Goal: Complete application form: Complete application form

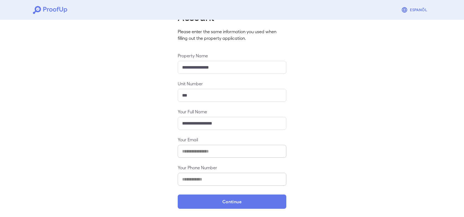
scroll to position [31, 0]
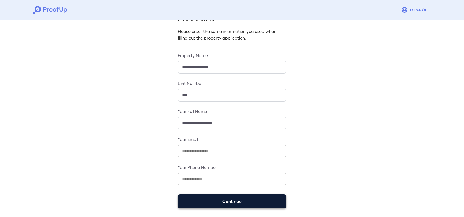
click at [222, 201] on button "Continue" at bounding box center [232, 201] width 109 height 14
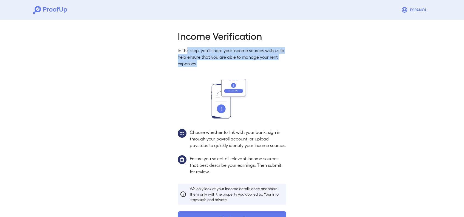
drag, startPoint x: 188, startPoint y: 46, endPoint x: 247, endPoint y: 63, distance: 61.1
click at [247, 63] on div "Income Verification In this step, you'll share your income sources with us to h…" at bounding box center [232, 128] width 122 height 196
click at [247, 63] on p "In this step, you'll share your income sources with us to help ensure that you …" at bounding box center [232, 57] width 109 height 20
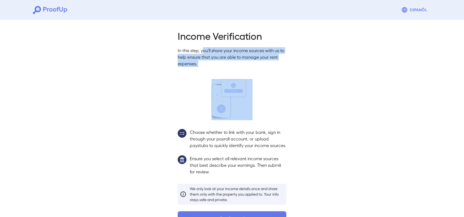
drag, startPoint x: 207, startPoint y: 47, endPoint x: 242, endPoint y: 68, distance: 40.5
click at [242, 68] on div "Income Verification In this step, you'll share your income sources with us to h…" at bounding box center [232, 128] width 122 height 196
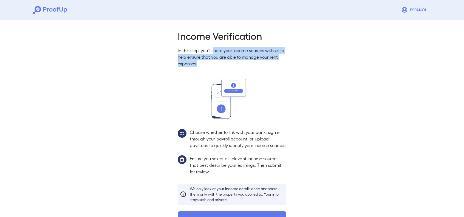
drag, startPoint x: 215, startPoint y: 48, endPoint x: 229, endPoint y: 66, distance: 23.6
click at [229, 66] on p "In this step, you'll share your income sources with us to help ensure that you …" at bounding box center [232, 57] width 109 height 20
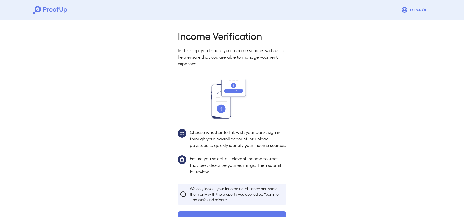
scroll to position [24, 0]
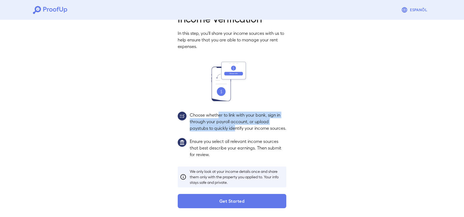
drag, startPoint x: 218, startPoint y: 106, endPoint x: 234, endPoint y: 125, distance: 24.5
click at [234, 125] on p "Choose whether to link with your bank, sign in through your payroll account, or…" at bounding box center [238, 122] width 96 height 20
drag, startPoint x: 202, startPoint y: 110, endPoint x: 225, endPoint y: 131, distance: 31.3
click at [225, 131] on p "Choose whether to link with your bank, sign in through your payroll account, or…" at bounding box center [238, 122] width 96 height 20
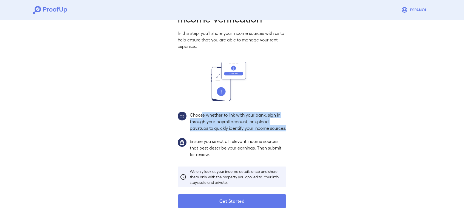
click at [225, 131] on p "Choose whether to link with your bank, sign in through your payroll account, or…" at bounding box center [238, 122] width 96 height 20
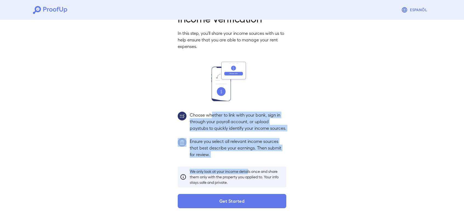
drag, startPoint x: 212, startPoint y: 111, endPoint x: 248, endPoint y: 161, distance: 62.1
click at [248, 161] on div "Income Verification In this step, you'll share your income sources with us to h…" at bounding box center [232, 110] width 122 height 196
click at [236, 153] on p "Ensure you select all relevant income sources that best describe your earnings.…" at bounding box center [238, 148] width 96 height 20
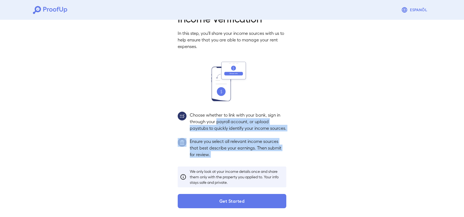
drag, startPoint x: 236, startPoint y: 153, endPoint x: 222, endPoint y: 117, distance: 38.8
click at [222, 117] on div "Income Verification In this step, you'll share your income sources with us to h…" at bounding box center [232, 110] width 122 height 196
click at [222, 117] on p "Choose whether to link with your bank, sign in through your payroll account, or…" at bounding box center [238, 122] width 96 height 20
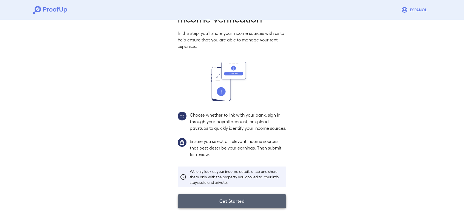
click at [231, 200] on button "Get Started" at bounding box center [232, 201] width 109 height 14
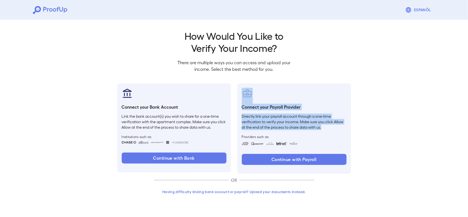
drag, startPoint x: 255, startPoint y: 103, endPoint x: 329, endPoint y: 124, distance: 76.6
click at [329, 124] on div "Connect your Payroll Provider Directly link your payroll account through a one-…" at bounding box center [293, 128] width 113 height 90
click at [328, 124] on p "Directly link your payroll account through a one-time verification to verify yo…" at bounding box center [294, 121] width 105 height 16
drag, startPoint x: 323, startPoint y: 127, endPoint x: 274, endPoint y: 111, distance: 51.3
click at [274, 111] on div "Connect your Payroll Provider Directly link your payroll account through a one-…" at bounding box center [293, 128] width 113 height 90
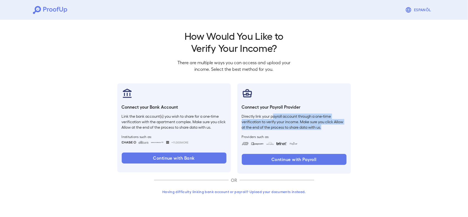
click at [274, 111] on div "Connect your Payroll Provider Directly link your payroll account through a one-…" at bounding box center [293, 128] width 113 height 90
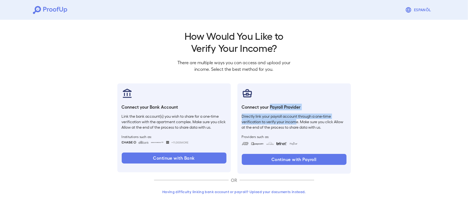
drag, startPoint x: 270, startPoint y: 107, endPoint x: 295, endPoint y: 120, distance: 28.2
click at [295, 120] on div "Connect your Payroll Provider Directly link your payroll account through a one-…" at bounding box center [293, 128] width 113 height 90
click at [295, 120] on p "Directly link your payroll account through a one-time verification to verify yo…" at bounding box center [294, 121] width 105 height 16
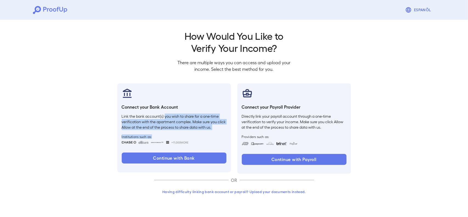
drag, startPoint x: 165, startPoint y: 115, endPoint x: 213, endPoint y: 130, distance: 50.2
click at [213, 130] on div "Connect your Bank Account Link the bank account(s) you wish to share for a one-…" at bounding box center [173, 127] width 113 height 89
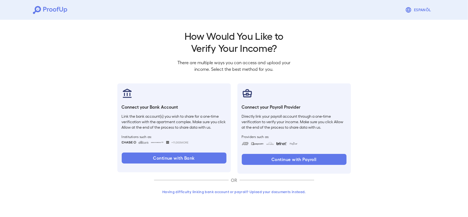
click at [251, 192] on button "Having difficulty linking bank account or payroll? Upload your documents instea…" at bounding box center [234, 192] width 160 height 10
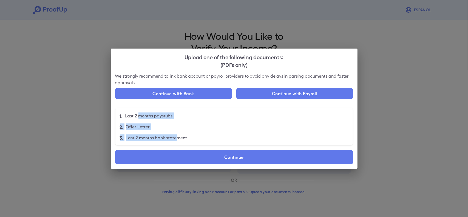
drag, startPoint x: 138, startPoint y: 111, endPoint x: 175, endPoint y: 136, distance: 44.8
click at [175, 136] on ul "1. Last 2 months paystubs 2. Offer Letter 3. Last 2 months bank statement" at bounding box center [234, 127] width 238 height 38
click at [175, 136] on p "Last 2 months bank statement" at bounding box center [156, 137] width 61 height 7
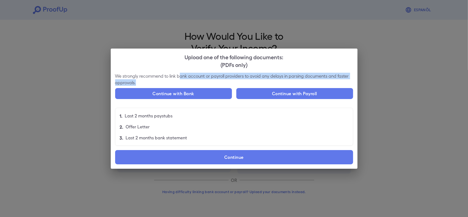
drag, startPoint x: 180, startPoint y: 76, endPoint x: 248, endPoint y: 81, distance: 68.1
click at [248, 81] on p "We strongly recommend to link bank account or payroll providers to avoid any de…" at bounding box center [234, 79] width 238 height 13
drag, startPoint x: 252, startPoint y: 79, endPoint x: 254, endPoint y: 83, distance: 4.7
click at [254, 83] on p "We strongly recommend to link bank account or payroll providers to avoid any de…" at bounding box center [234, 79] width 238 height 13
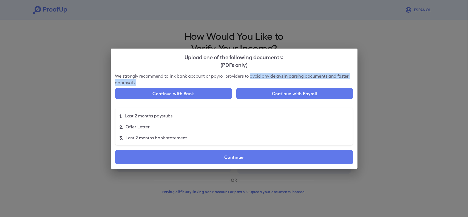
click at [254, 83] on p "We strongly recommend to link bank account or payroll providers to avoid any de…" at bounding box center [234, 79] width 238 height 13
drag, startPoint x: 252, startPoint y: 76, endPoint x: 255, endPoint y: 82, distance: 5.9
click at [255, 82] on p "We strongly recommend to link bank account or payroll providers to avoid any de…" at bounding box center [234, 79] width 238 height 13
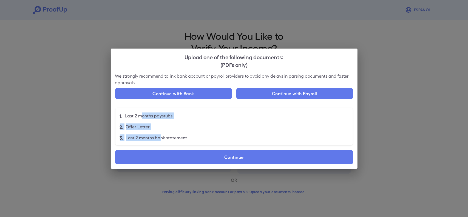
drag, startPoint x: 140, startPoint y: 113, endPoint x: 158, endPoint y: 134, distance: 28.2
click at [158, 134] on ul "1. Last 2 months paystubs 2. Offer Letter 3. Last 2 months bank statement" at bounding box center [234, 127] width 238 height 38
click at [158, 134] on li "3. Last 2 months bank statement" at bounding box center [233, 137] width 237 height 11
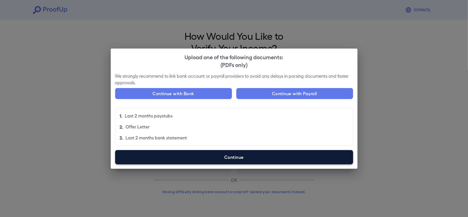
click at [226, 164] on label "Continue" at bounding box center [234, 157] width 238 height 14
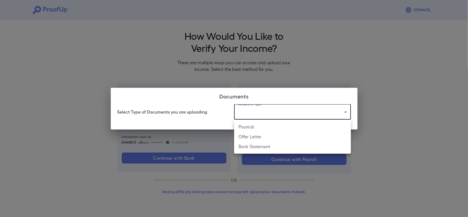
click at [262, 113] on body "Espanõl Go back How Would You Like to Verify Your Income? There are multiple wa…" at bounding box center [234, 104] width 468 height 209
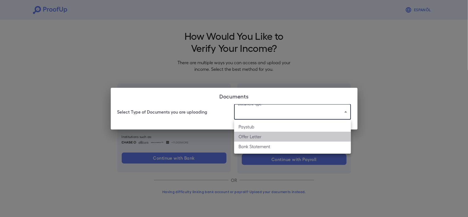
click at [258, 135] on li "Offer Letter" at bounding box center [292, 137] width 117 height 10
type input "**********"
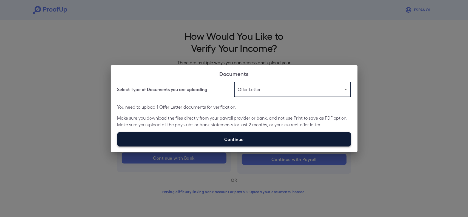
click at [257, 138] on label "Continue" at bounding box center [234, 139] width 234 height 14
click at [118, 146] on input "Continue" at bounding box center [117, 146] width 0 height 0
type input "**********"
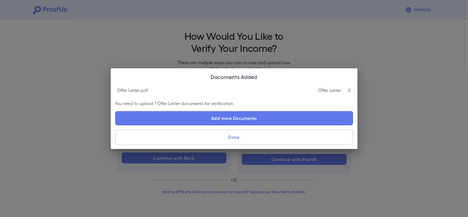
click at [253, 134] on button "Done" at bounding box center [234, 137] width 238 height 15
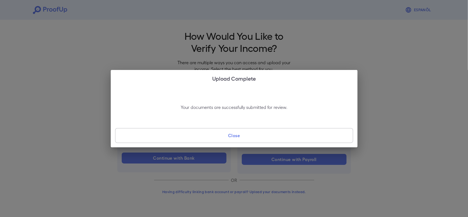
click at [252, 135] on button "Close" at bounding box center [234, 135] width 238 height 15
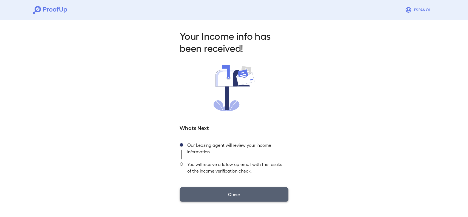
click at [228, 190] on button "Close" at bounding box center [234, 194] width 109 height 14
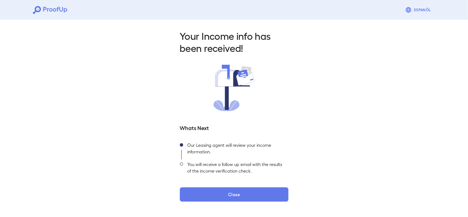
click at [240, 201] on div "Your Income info has been received! Whats Next Our Leasing agent will review yo…" at bounding box center [234, 114] width 468 height 193
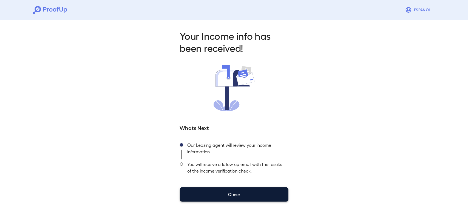
click at [240, 192] on button "Close" at bounding box center [234, 194] width 109 height 14
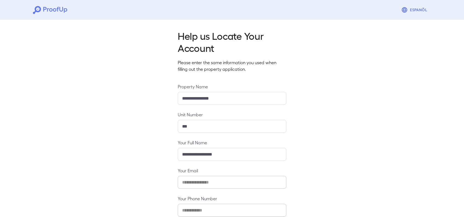
type input "**********"
type input "***"
type input "**********"
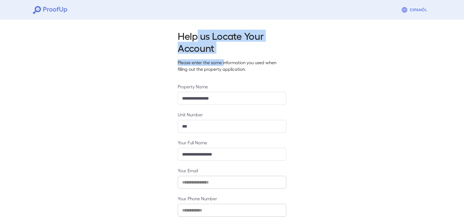
drag, startPoint x: 198, startPoint y: 35, endPoint x: 225, endPoint y: 63, distance: 39.0
click at [225, 63] on div "**********" at bounding box center [232, 135] width 122 height 210
click at [225, 63] on p "Please enter the same information you used when filling out the property applic…" at bounding box center [232, 65] width 109 height 13
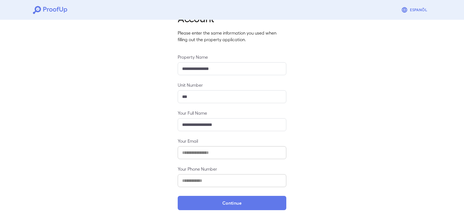
scroll to position [31, 0]
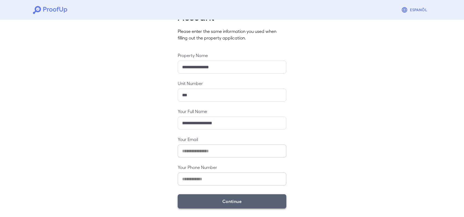
click at [228, 202] on button "Continue" at bounding box center [232, 201] width 109 height 14
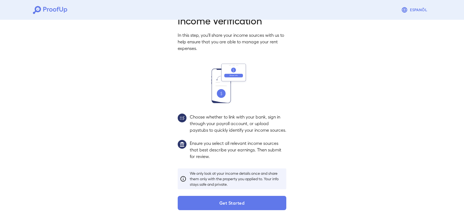
scroll to position [24, 0]
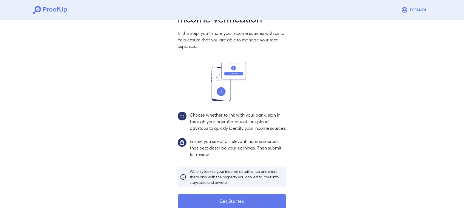
click at [222, 209] on div "Income Verification In this step, you'll share your income sources with us to h…" at bounding box center [232, 108] width 464 height 217
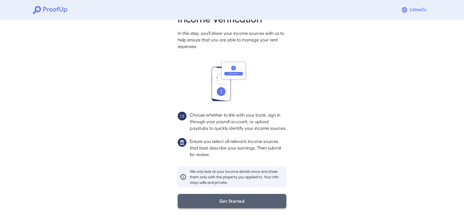
click at [223, 206] on button "Get Started" at bounding box center [232, 201] width 109 height 14
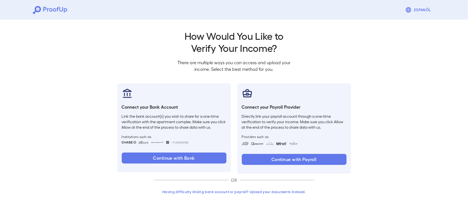
click at [41, 10] on icon at bounding box center [37, 10] width 8 height 8
click at [45, 8] on icon at bounding box center [50, 10] width 34 height 8
